Goal: Find specific page/section: Find specific page/section

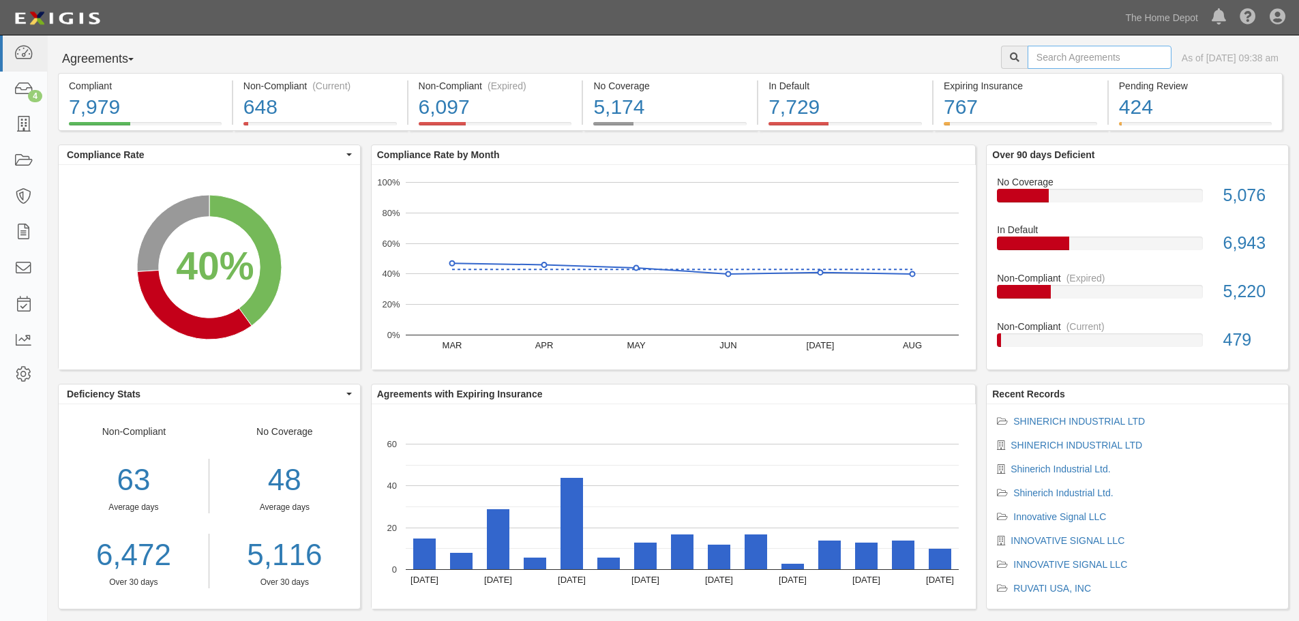
click at [1035, 49] on input "text" at bounding box center [1100, 57] width 144 height 23
type input "oldcastle"
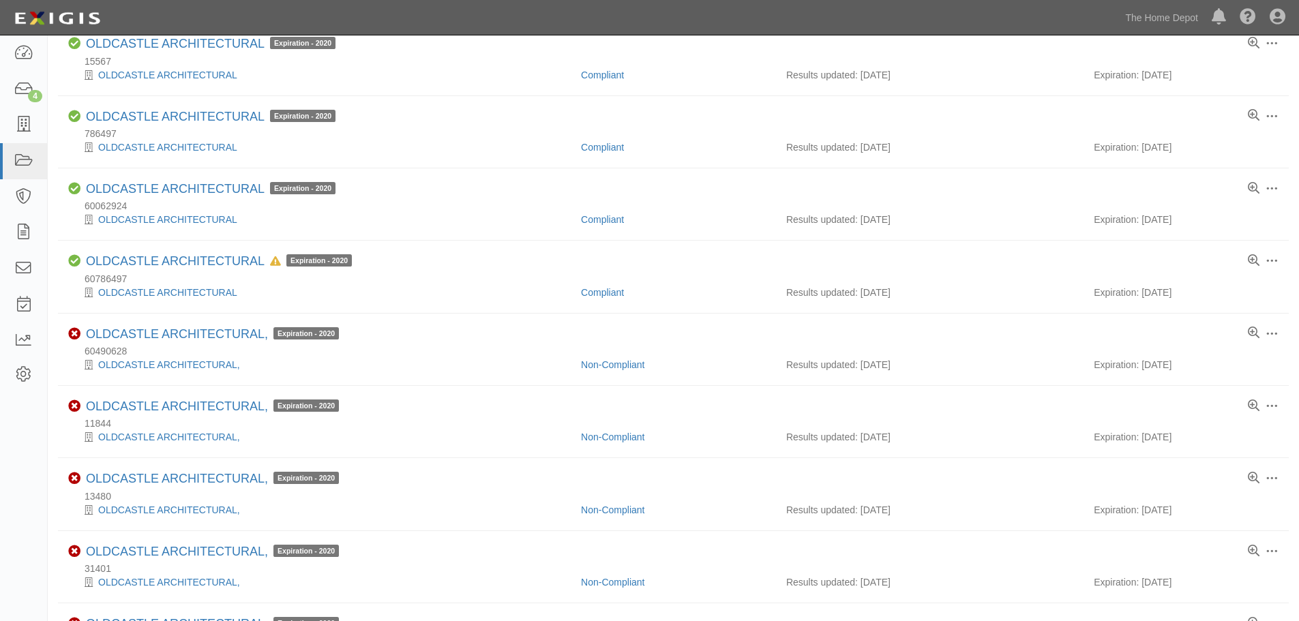
scroll to position [578, 0]
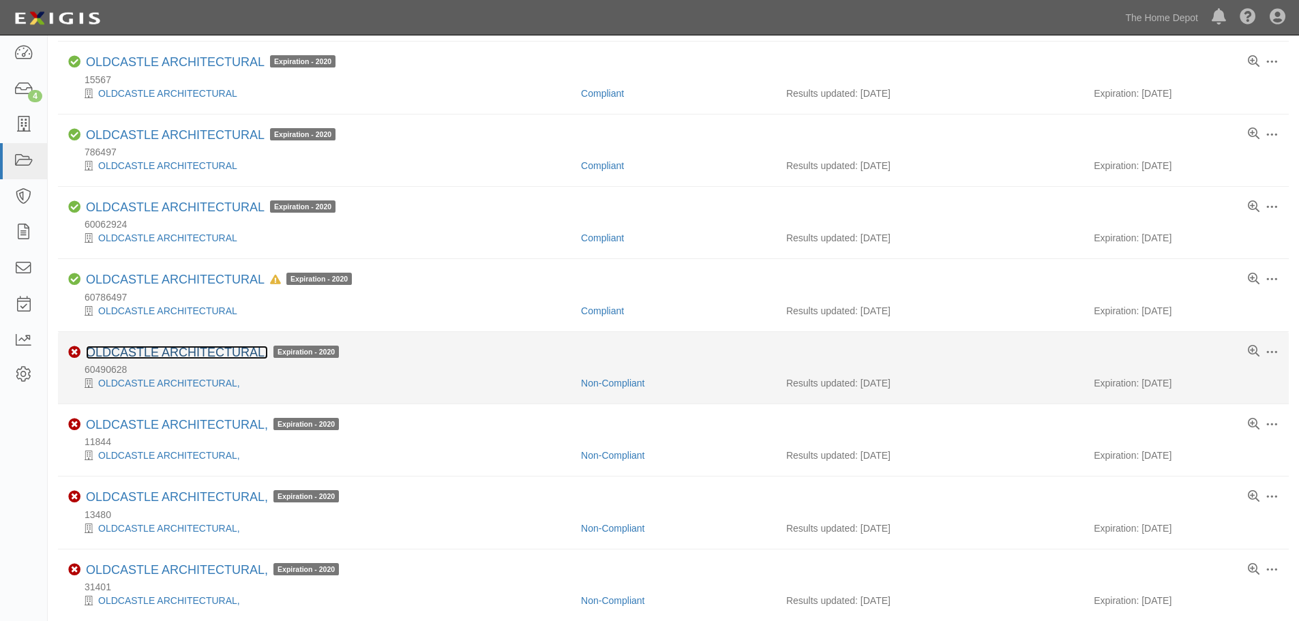
click at [163, 351] on link "OLDCASTLE ARCHITECTURAL," at bounding box center [177, 353] width 182 height 14
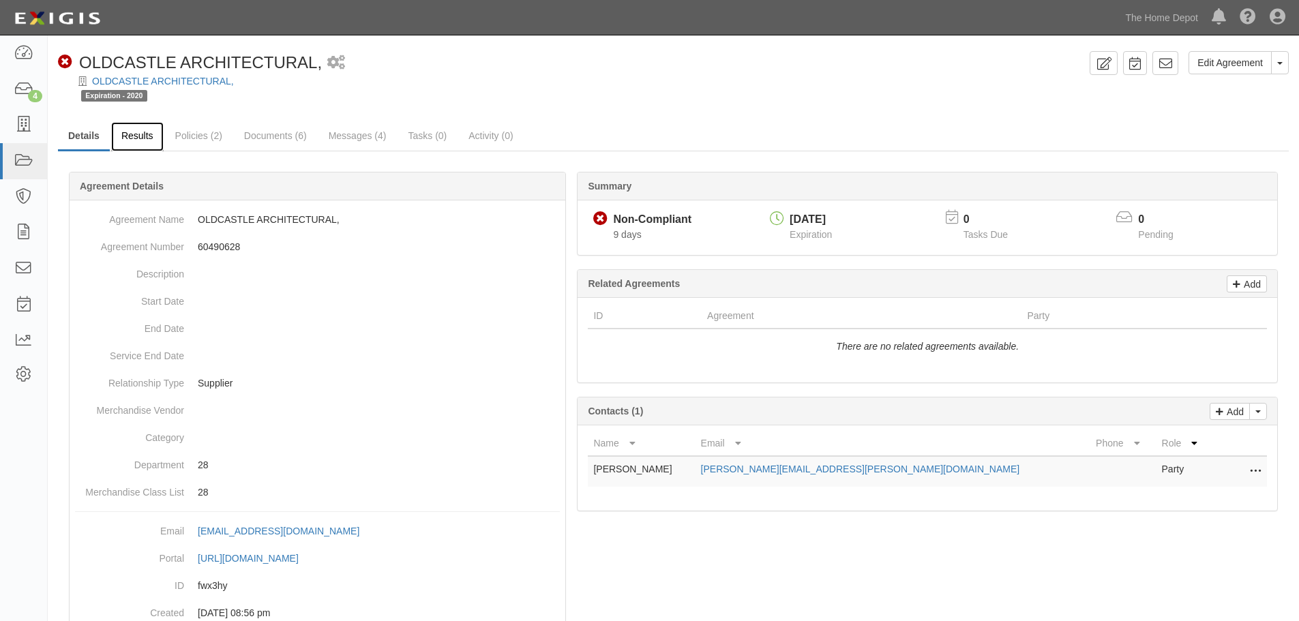
click at [143, 134] on link "Results" at bounding box center [137, 136] width 53 height 29
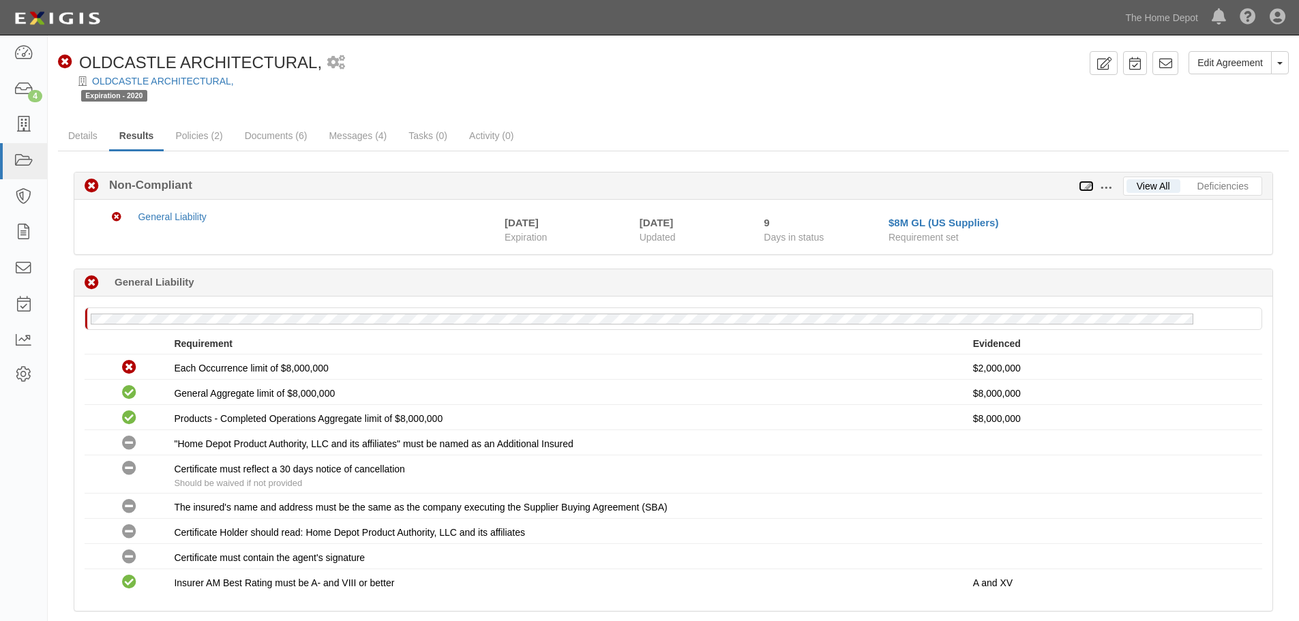
click at [1087, 186] on icon at bounding box center [1086, 187] width 15 height 10
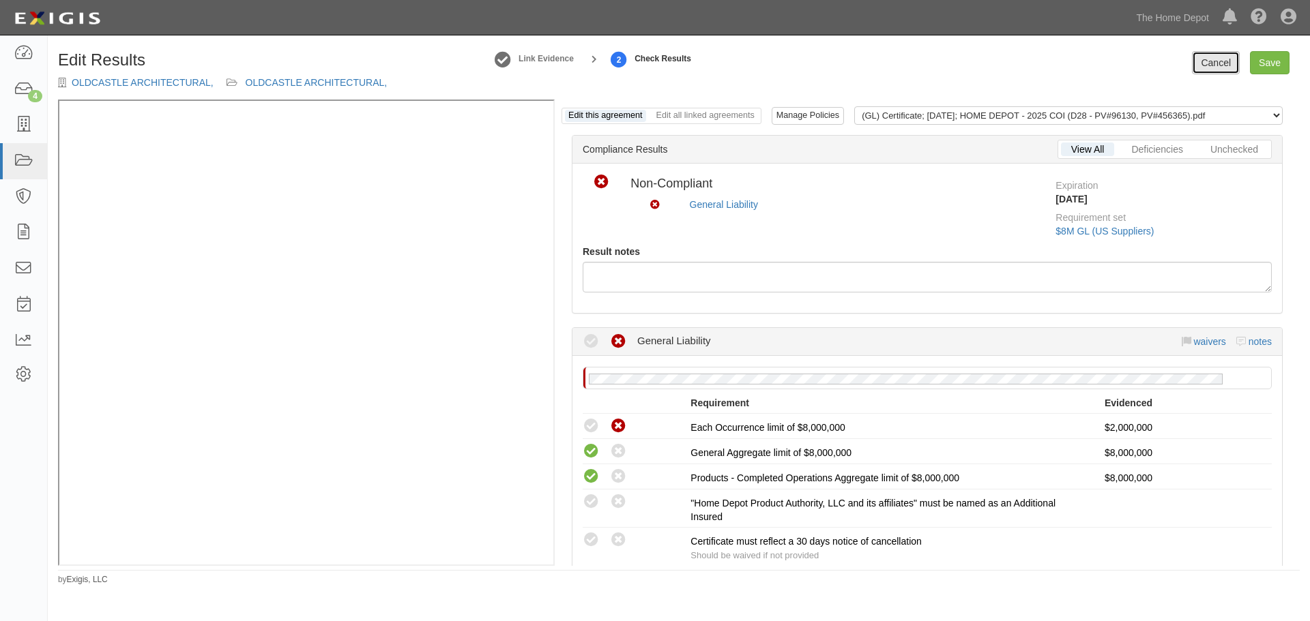
click at [1214, 55] on link "Cancel" at bounding box center [1216, 62] width 48 height 23
